Goal: Transaction & Acquisition: Purchase product/service

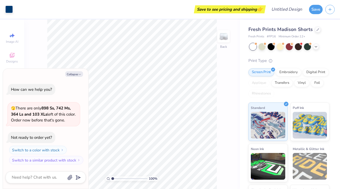
click at [27, 53] on div "100 % Back" at bounding box center [132, 103] width 216 height 169
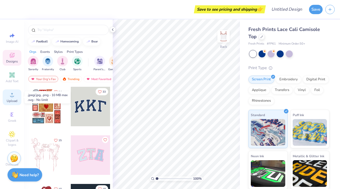
click at [13, 99] on span "Upload" at bounding box center [12, 101] width 11 height 4
click at [15, 93] on div "Upload" at bounding box center [12, 97] width 19 height 16
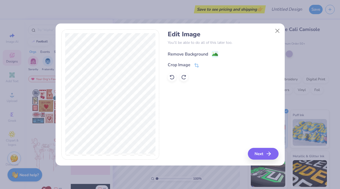
click at [215, 56] on image at bounding box center [215, 54] width 6 height 6
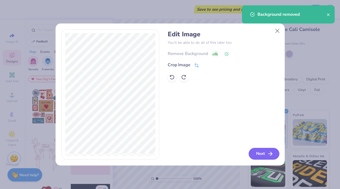
click at [261, 150] on button "Next" at bounding box center [263, 154] width 31 height 12
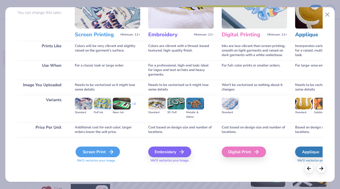
click at [96, 152] on div "Screen Print" at bounding box center [97, 151] width 44 height 11
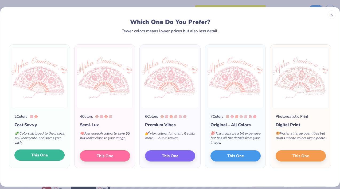
click at [36, 160] on button "This One" at bounding box center [39, 154] width 50 height 11
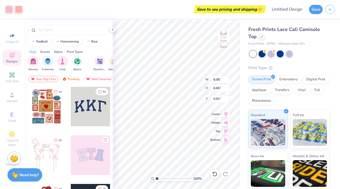
type input "0.91"
click at [17, 7] on div at bounding box center [18, 8] width 7 height 7
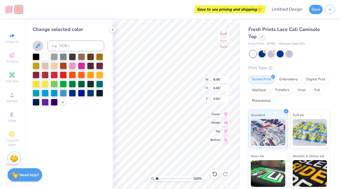
click at [39, 47] on icon at bounding box center [38, 46] width 6 height 6
click at [112, 30] on icon at bounding box center [112, 29] width 4 height 4
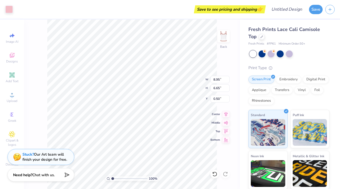
type input "0.50"
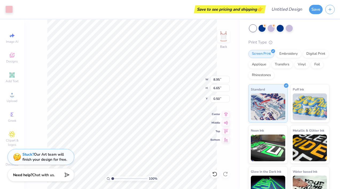
type input "1.58"
click at [192, 78] on div "100 % Back W 8.95 8.95 " H 6.65 6.65 " Y 1.58 1.58 " Center Middle Top Bottom" at bounding box center [132, 103] width 216 height 169
type input "1.35"
click at [272, 27] on div at bounding box center [270, 27] width 7 height 7
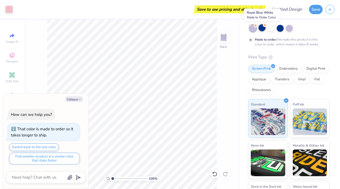
click at [260, 28] on div at bounding box center [261, 27] width 7 height 7
click at [252, 27] on div at bounding box center [252, 28] width 7 height 7
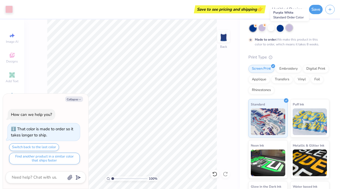
click at [288, 28] on div at bounding box center [288, 27] width 7 height 7
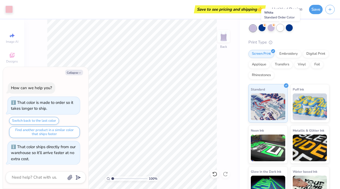
click at [279, 29] on div at bounding box center [279, 27] width 7 height 7
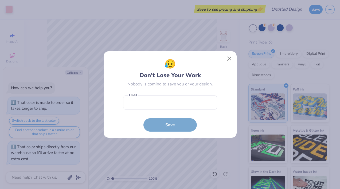
type textarea "x"
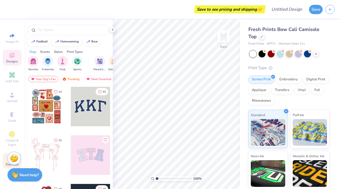
click at [7, 164] on span "Decorate" at bounding box center [12, 164] width 13 height 4
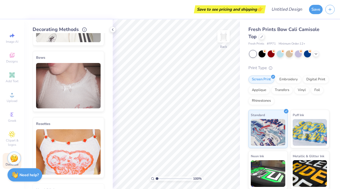
click at [65, 87] on img at bounding box center [68, 85] width 65 height 45
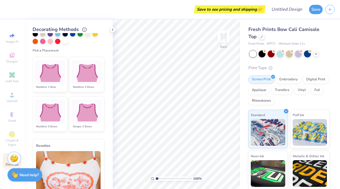
scroll to position [209, 0]
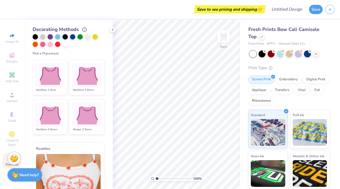
click at [86, 111] on img at bounding box center [86, 115] width 26 height 20
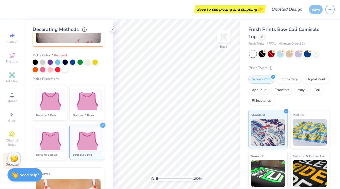
scroll to position [50, 0]
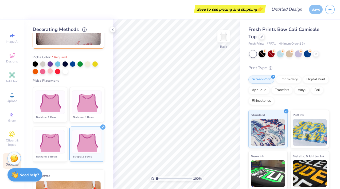
click at [51, 70] on div at bounding box center [49, 70] width 5 height 5
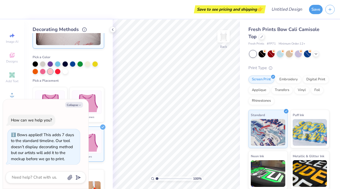
click at [71, 75] on div "Pick a Color Pick a Placement Neckline: 1 Bow Neckline: 3 Bows Neckline: 5 Bows…" at bounding box center [68, 107] width 71 height 113
click at [78, 105] on button "Collapse" at bounding box center [74, 105] width 18 height 6
type textarea "x"
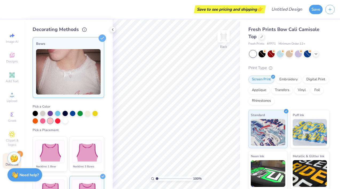
scroll to position [0, 0]
click at [51, 121] on div at bounding box center [49, 120] width 5 height 5
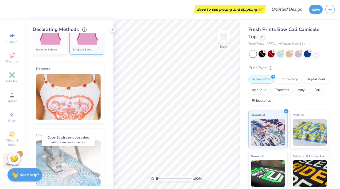
scroll to position [136, 0]
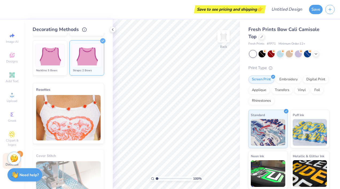
click at [70, 117] on img at bounding box center [68, 117] width 65 height 45
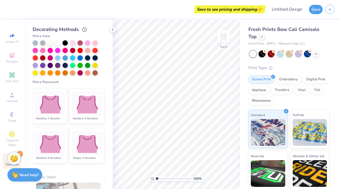
scroll to position [158, 0]
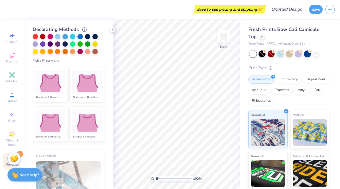
click at [112, 31] on icon at bounding box center [112, 29] width 4 height 4
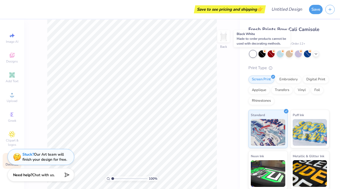
click at [262, 51] on div at bounding box center [261, 53] width 7 height 7
click at [271, 53] on div at bounding box center [270, 53] width 7 height 7
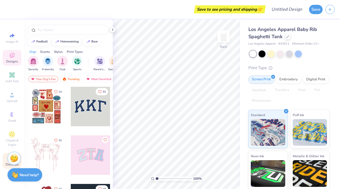
click at [6, 161] on div "Decorate" at bounding box center [12, 161] width 19 height 16
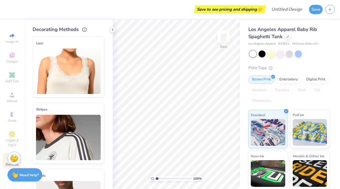
scroll to position [70, 0]
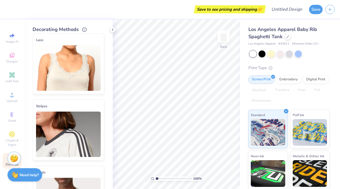
click at [73, 77] on img at bounding box center [68, 67] width 65 height 45
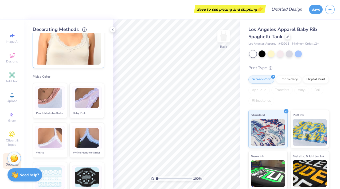
scroll to position [98, 0]
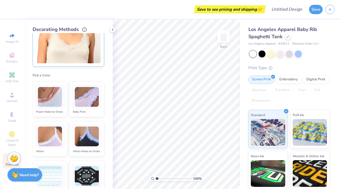
click at [93, 102] on img at bounding box center [87, 97] width 24 height 20
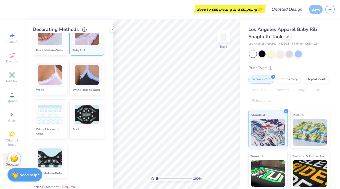
scroll to position [166, 0]
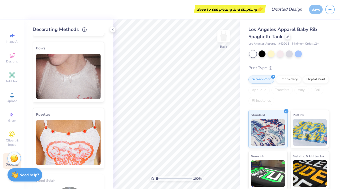
click at [80, 70] on img at bounding box center [68, 76] width 65 height 45
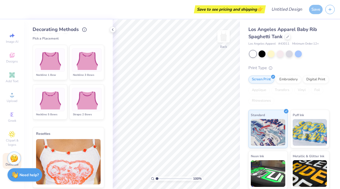
scroll to position [355, 0]
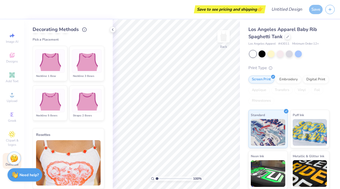
click at [86, 93] on img at bounding box center [86, 101] width 26 height 20
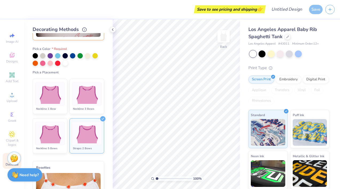
scroll to position [118, 0]
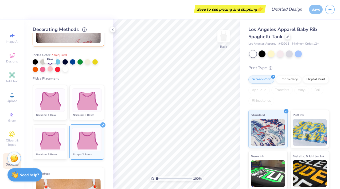
click at [50, 70] on div at bounding box center [49, 68] width 5 height 5
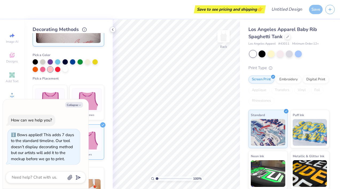
click at [112, 31] on icon at bounding box center [112, 29] width 4 height 4
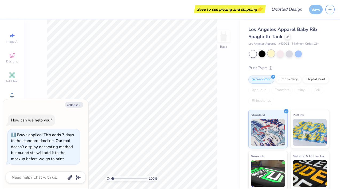
click at [272, 52] on div at bounding box center [270, 53] width 7 height 7
click at [280, 54] on div at bounding box center [279, 53] width 7 height 7
click at [271, 54] on div at bounding box center [270, 53] width 7 height 7
click at [15, 94] on icon at bounding box center [12, 95] width 6 height 6
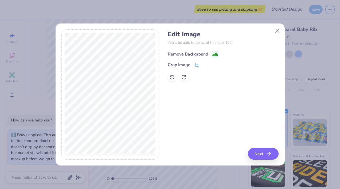
click at [214, 55] on image at bounding box center [215, 54] width 6 height 6
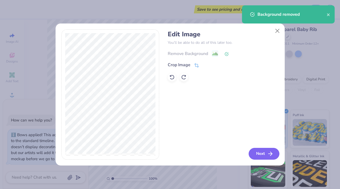
click at [259, 156] on button "Next" at bounding box center [263, 154] width 31 height 12
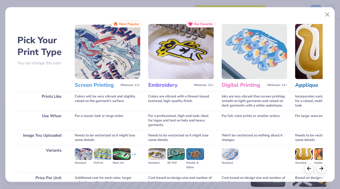
scroll to position [50, 0]
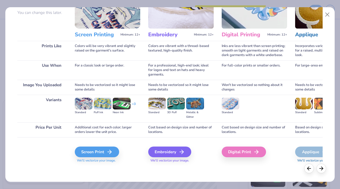
click at [99, 158] on span "We'll vectorize your image." at bounding box center [107, 160] width 65 height 5
click at [99, 152] on div "Screen Print" at bounding box center [97, 151] width 44 height 11
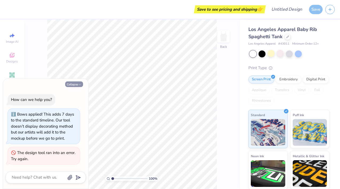
click at [74, 82] on button "Collapse" at bounding box center [74, 84] width 18 height 6
type textarea "x"
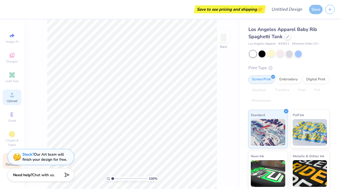
click at [10, 98] on div "Upload" at bounding box center [12, 97] width 19 height 16
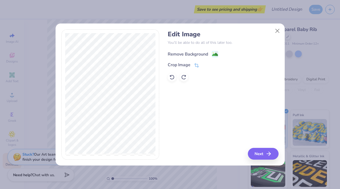
click at [217, 56] on image at bounding box center [215, 54] width 6 height 6
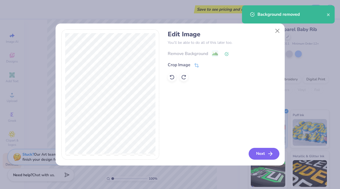
click at [254, 152] on button "Next" at bounding box center [263, 154] width 31 height 12
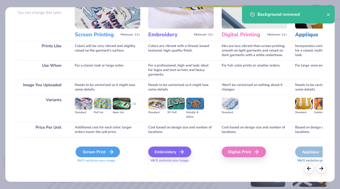
click at [100, 155] on div "Screen Print" at bounding box center [97, 151] width 44 height 11
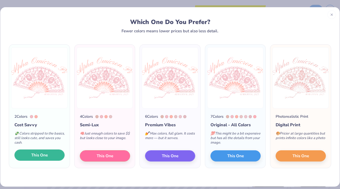
click at [45, 157] on span "This One" at bounding box center [39, 155] width 17 height 6
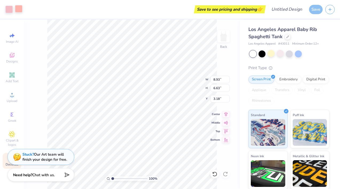
click at [17, 9] on div at bounding box center [18, 8] width 7 height 7
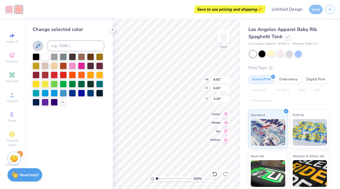
click at [39, 47] on icon at bounding box center [38, 46] width 6 height 6
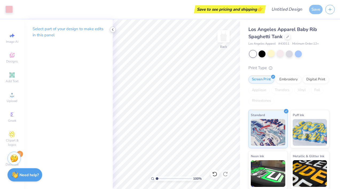
click at [111, 30] on icon at bounding box center [112, 29] width 4 height 4
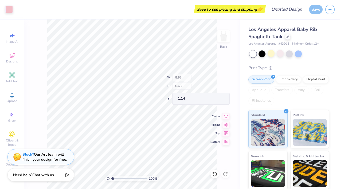
type input "1.14"
click at [217, 9] on div "Save to see pricing and shipping 👉" at bounding box center [229, 9] width 69 height 8
click at [313, 10] on div "Save" at bounding box center [316, 9] width 14 height 9
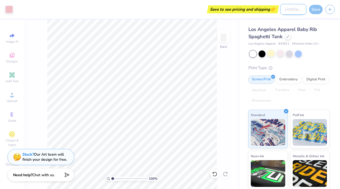
click at [296, 9] on input "Design Title" at bounding box center [293, 9] width 26 height 11
type input "AOII semi tanks"
click at [317, 9] on div "Save" at bounding box center [316, 9] width 14 height 9
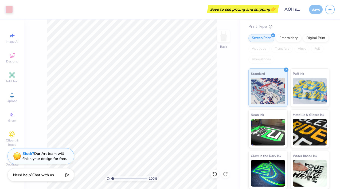
click at [10, 164] on div "Stuck? Our Art team will finish your design for free." at bounding box center [40, 157] width 67 height 16
click at [7, 163] on div "Stuck? Our Art team will finish your design for free." at bounding box center [40, 157] width 67 height 16
click at [7, 163] on span "Decorate" at bounding box center [12, 164] width 13 height 4
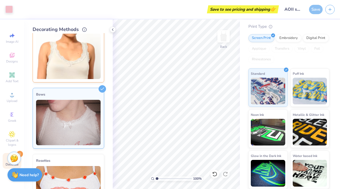
scroll to position [0, 0]
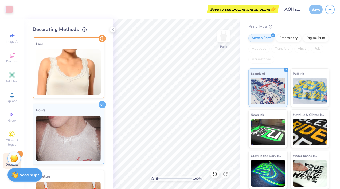
click at [83, 62] on img at bounding box center [68, 71] width 65 height 45
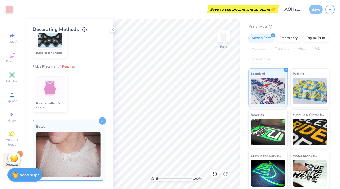
scroll to position [213, 0]
click at [64, 86] on div at bounding box center [50, 88] width 30 height 23
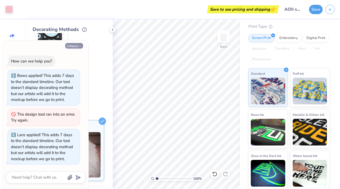
click at [78, 46] on icon "button" at bounding box center [79, 46] width 3 height 3
type textarea "x"
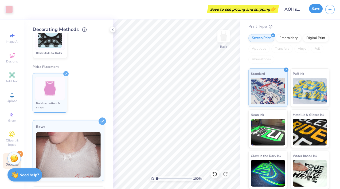
click at [314, 9] on button "Save" at bounding box center [316, 8] width 14 height 9
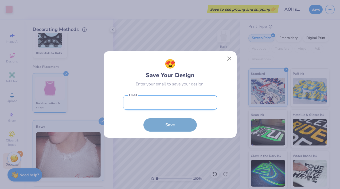
click at [175, 102] on input "email" at bounding box center [170, 102] width 94 height 15
type input "ngvandermeid23@gmail.com"
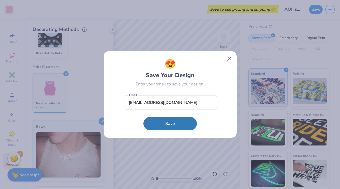
click at [171, 126] on button "Save" at bounding box center [169, 123] width 53 height 13
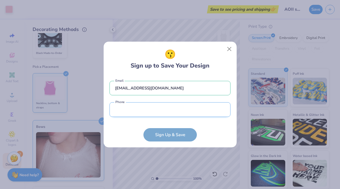
click at [165, 116] on input "tel" at bounding box center [169, 109] width 121 height 15
type input "(585) 284-7131"
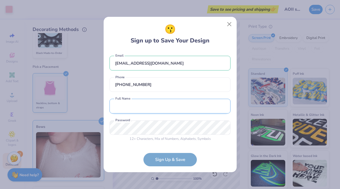
click at [151, 103] on input "text" at bounding box center [169, 106] width 121 height 15
type input "Nora VanDerMeid"
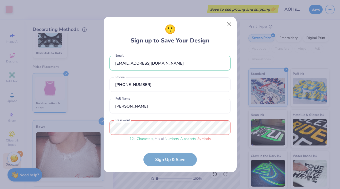
click at [127, 155] on form "ngvandermeid23@gmail.com Email (585) 284-7131 Phone Nora VanDerMeid Full Name 1…" at bounding box center [169, 108] width 121 height 116
click at [156, 162] on form "ngvandermeid23@gmail.com Email (585) 284-7131 Phone Nora VanDerMeid Full Name 1…" at bounding box center [169, 108] width 121 height 116
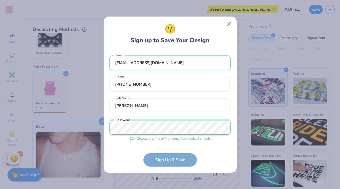
scroll to position [19, 0]
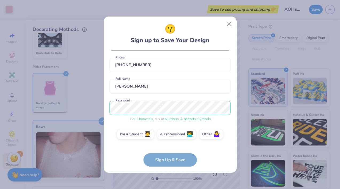
click at [157, 160] on form "ngvandermeid23@gmail.com Email (585) 284-7131 Phone Nora VanDerMeid Full Name 1…" at bounding box center [169, 108] width 121 height 116
click at [150, 133] on span "🧑‍🎓" at bounding box center [147, 133] width 7 height 6
click at [168, 153] on input "I'm a Student 🧑‍🎓" at bounding box center [169, 154] width 3 height 3
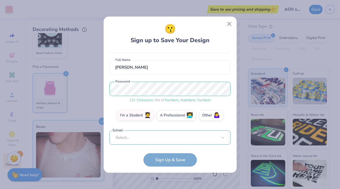
click at [147, 137] on div "Select..." at bounding box center [169, 137] width 121 height 15
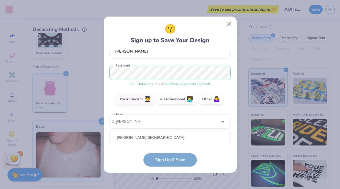
scroll to position [121, 0]
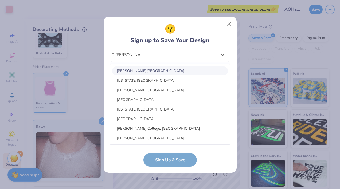
click at [152, 72] on div "Rollins College" at bounding box center [170, 70] width 116 height 9
type input "rollins college"
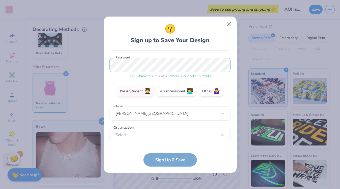
scroll to position [62, 0]
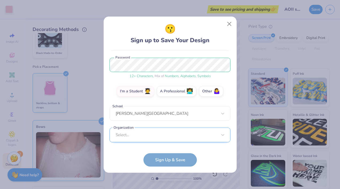
click at [152, 132] on div "Select..." at bounding box center [169, 135] width 121 height 15
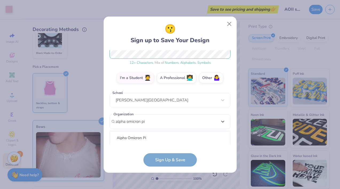
scroll to position [142, 0]
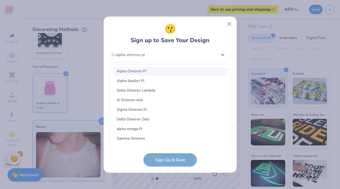
click at [144, 70] on div "Alpha Omicron Pi" at bounding box center [170, 71] width 116 height 9
type input "alpha omicron pi"
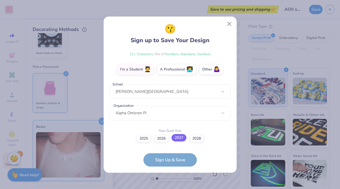
click at [180, 140] on label "2027" at bounding box center [178, 137] width 15 height 7
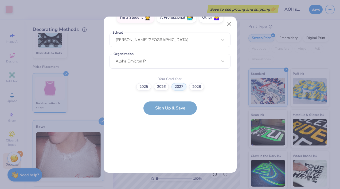
scroll to position [0, 0]
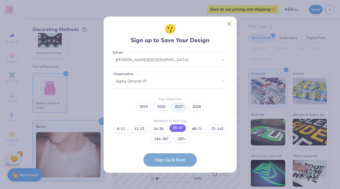
click at [177, 128] on label "36-47" at bounding box center [177, 127] width 17 height 7
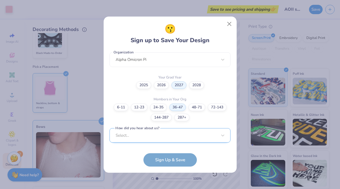
click at [161, 134] on div "Select..." at bounding box center [169, 135] width 121 height 15
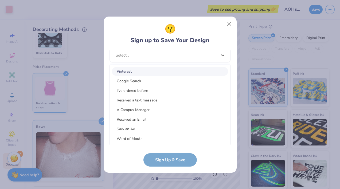
click at [142, 73] on div "Pinterest" at bounding box center [170, 71] width 116 height 9
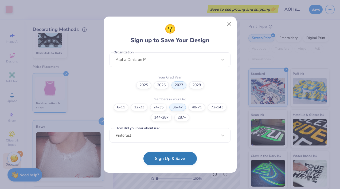
click at [164, 159] on button "Sign Up & Save" at bounding box center [169, 158] width 53 height 13
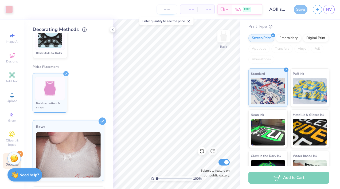
click at [167, 10] on input "number" at bounding box center [166, 10] width 21 height 10
type input "2"
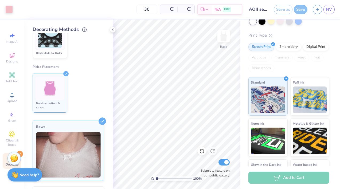
scroll to position [50, 0]
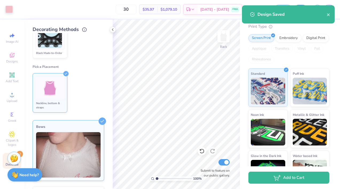
click at [43, 89] on img at bounding box center [50, 88] width 20 height 20
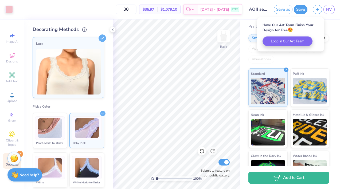
scroll to position [0, 0]
click at [97, 48] on div "Lace" at bounding box center [68, 67] width 71 height 61
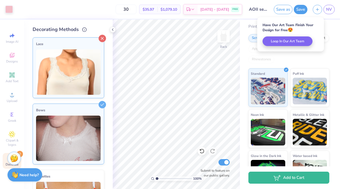
click at [99, 36] on icon at bounding box center [101, 38] width 7 height 7
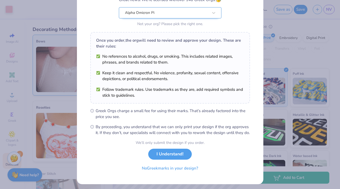
scroll to position [61, 0]
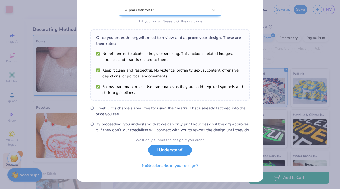
click at [175, 152] on button "I Understand!" at bounding box center [169, 150] width 43 height 11
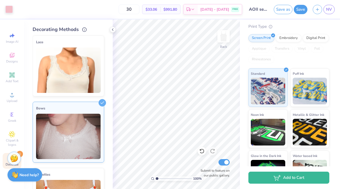
scroll to position [0, 0]
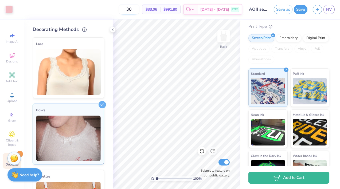
click at [139, 9] on input "30" at bounding box center [128, 10] width 21 height 10
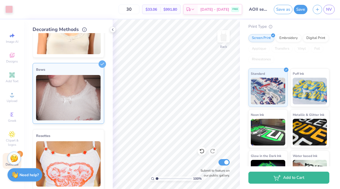
scroll to position [40, 0]
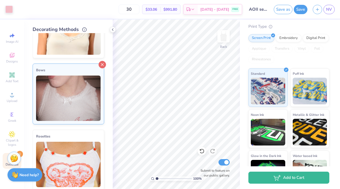
click at [101, 61] on icon at bounding box center [101, 64] width 7 height 7
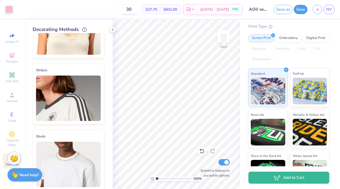
click at [139, 8] on input "30" at bounding box center [128, 10] width 21 height 10
type input "3"
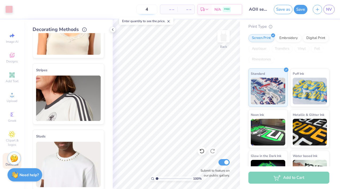
type input "40"
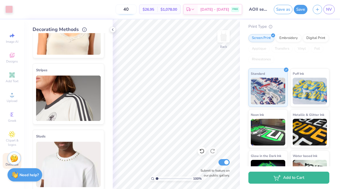
drag, startPoint x: 137, startPoint y: 9, endPoint x: 127, endPoint y: 9, distance: 10.4
click at [127, 9] on input "40" at bounding box center [126, 10] width 21 height 10
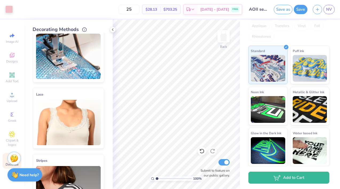
scroll to position [0, 0]
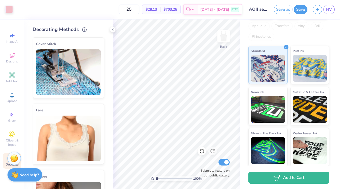
type input "25"
